Goal: Transaction & Acquisition: Purchase product/service

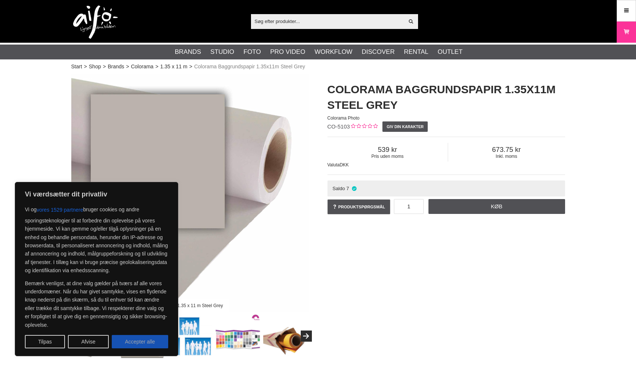
click at [137, 340] on button "Accepter alle" at bounding box center [140, 341] width 56 height 13
checkbox input "true"
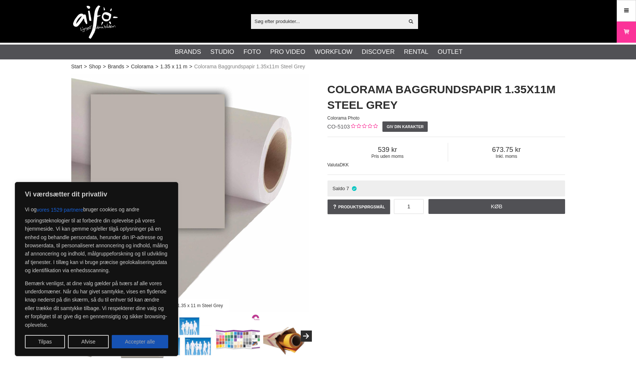
checkbox input "true"
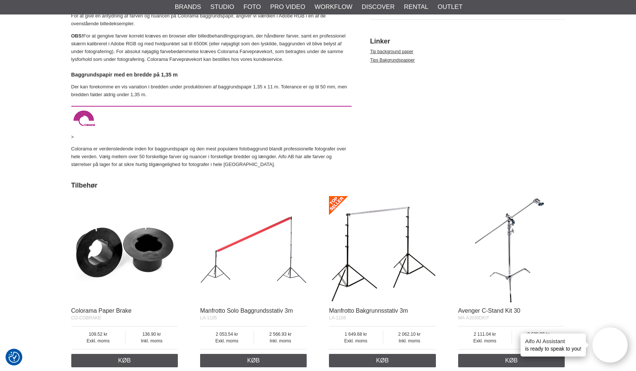
scroll to position [532, 0]
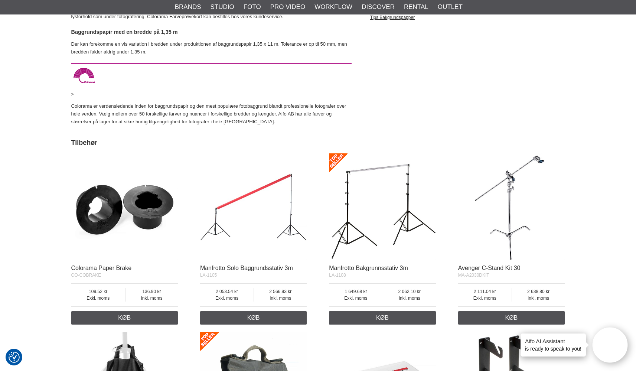
click at [150, 204] on img at bounding box center [124, 206] width 107 height 107
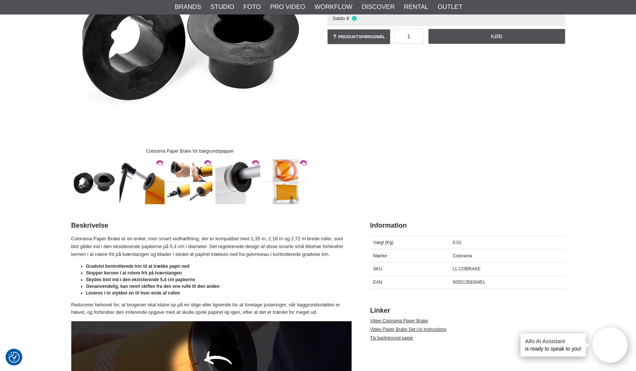
scroll to position [160, 0]
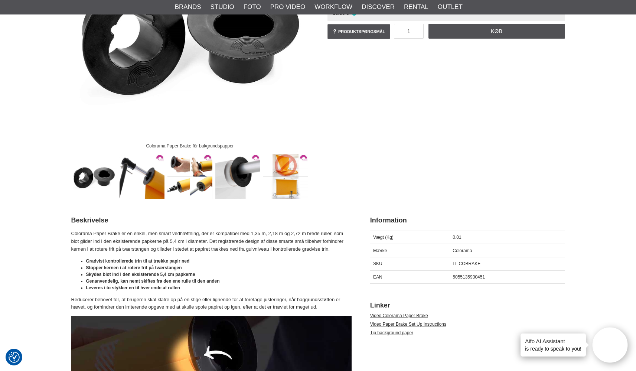
click at [283, 165] on img at bounding box center [285, 176] width 45 height 45
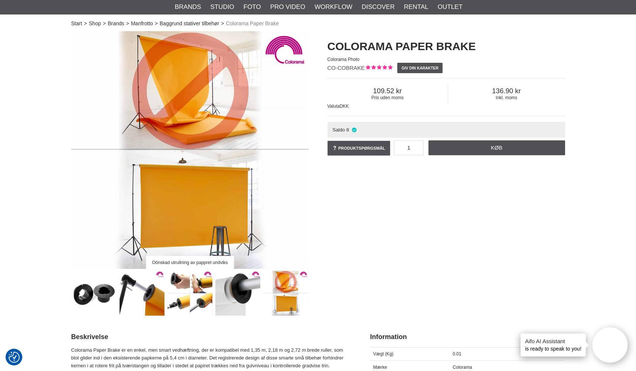
scroll to position [36, 0]
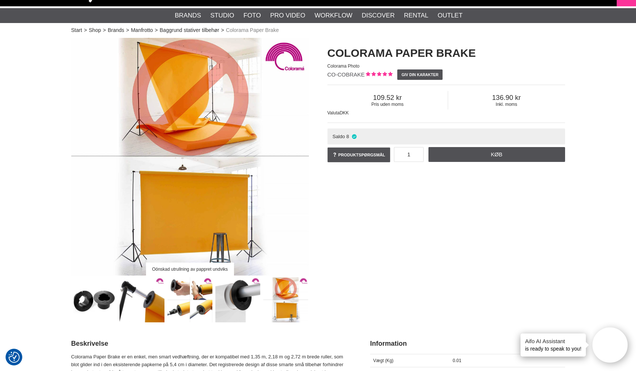
click at [95, 297] on img at bounding box center [94, 299] width 45 height 45
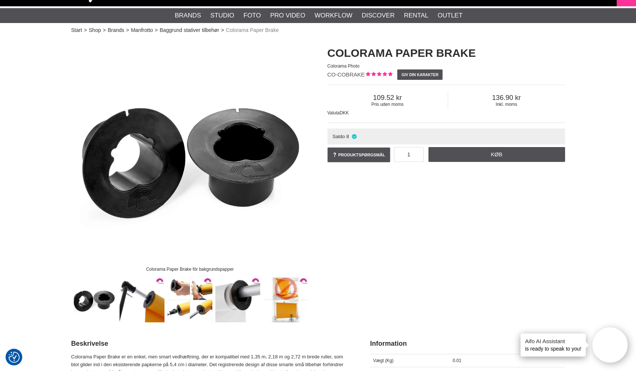
click at [145, 301] on img at bounding box center [141, 299] width 45 height 45
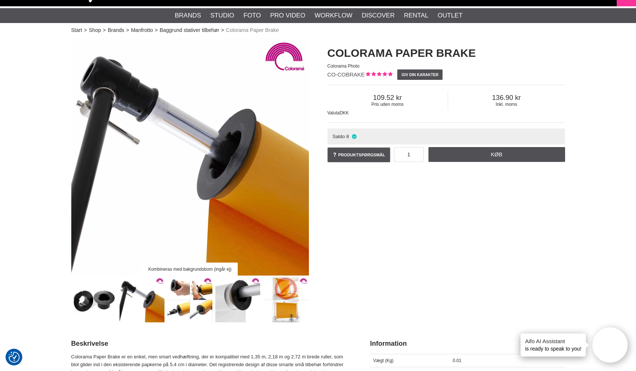
click at [194, 295] on img at bounding box center [189, 299] width 45 height 45
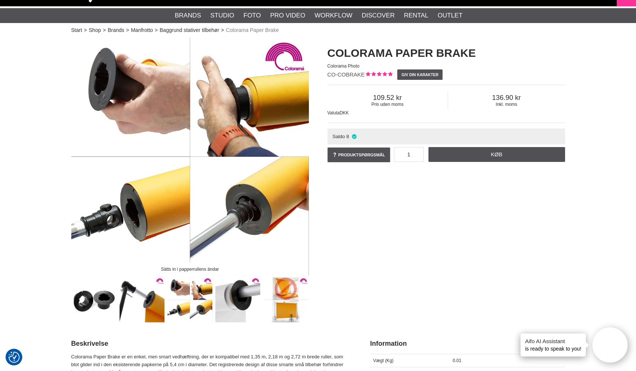
click at [230, 297] on img at bounding box center [237, 299] width 45 height 45
